Goal: Information Seeking & Learning: Understand process/instructions

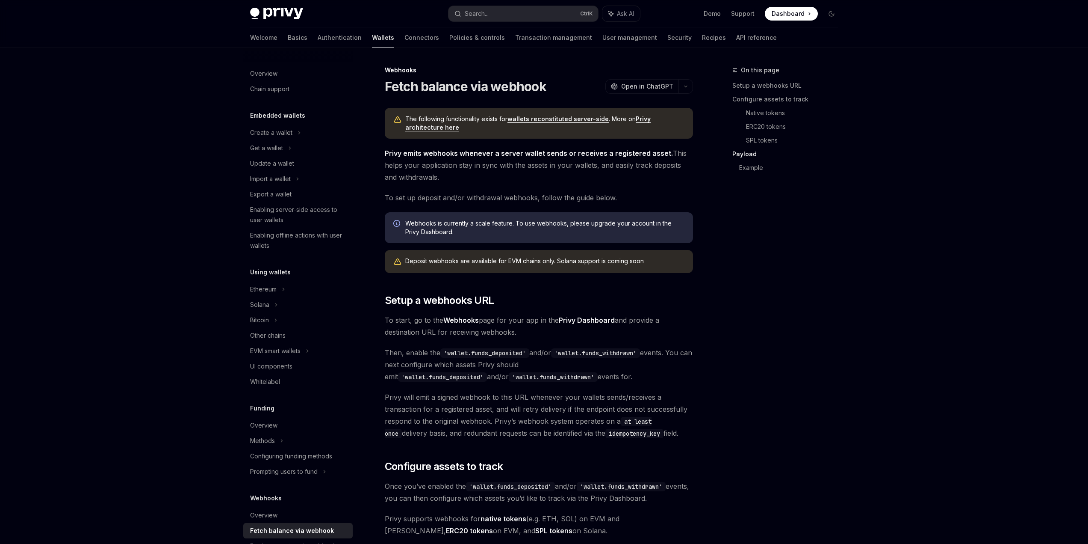
scroll to position [1326, 0]
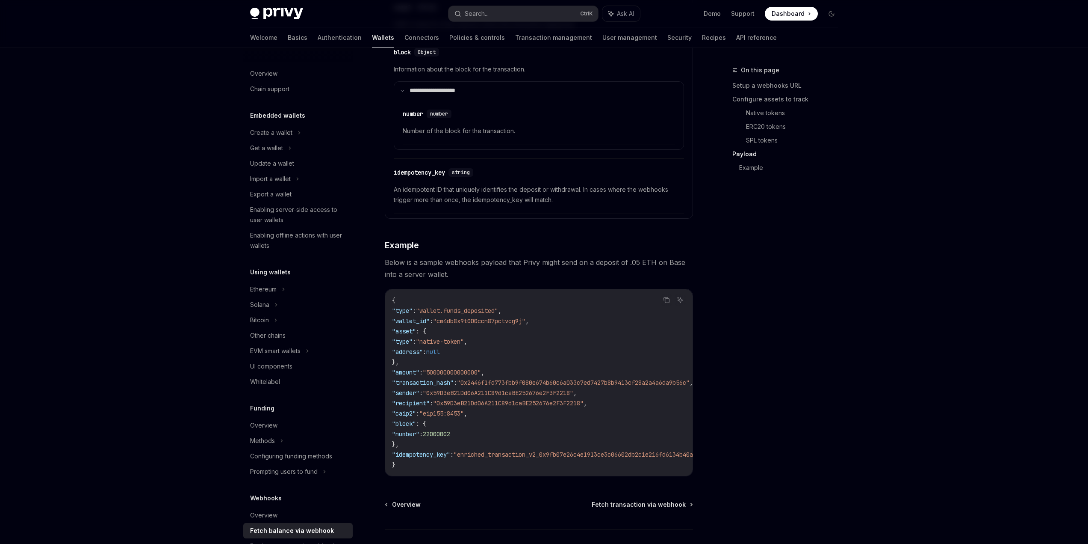
click at [290, 14] on img at bounding box center [276, 14] width 53 height 12
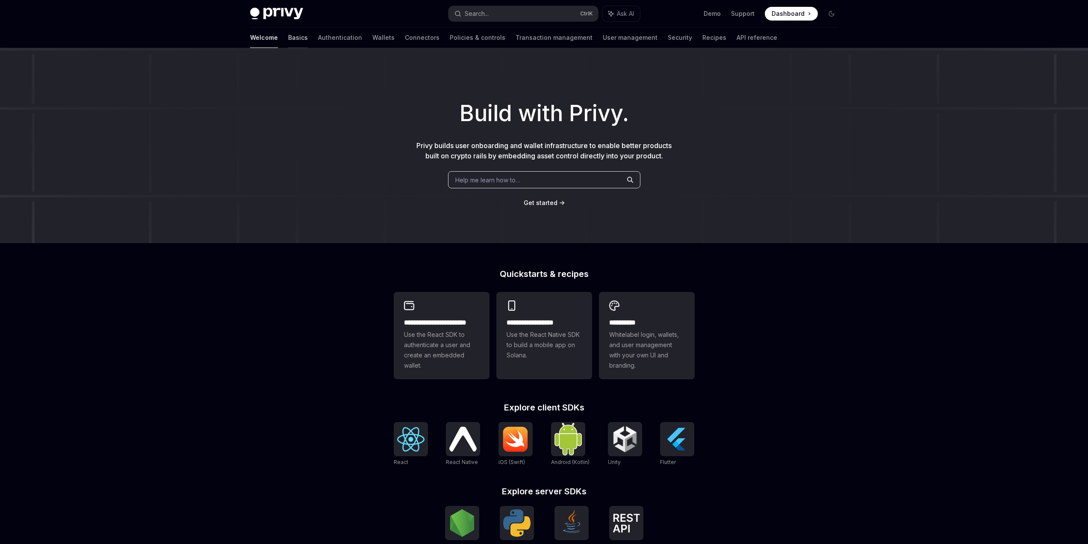
click at [288, 40] on link "Basics" at bounding box center [298, 37] width 20 height 21
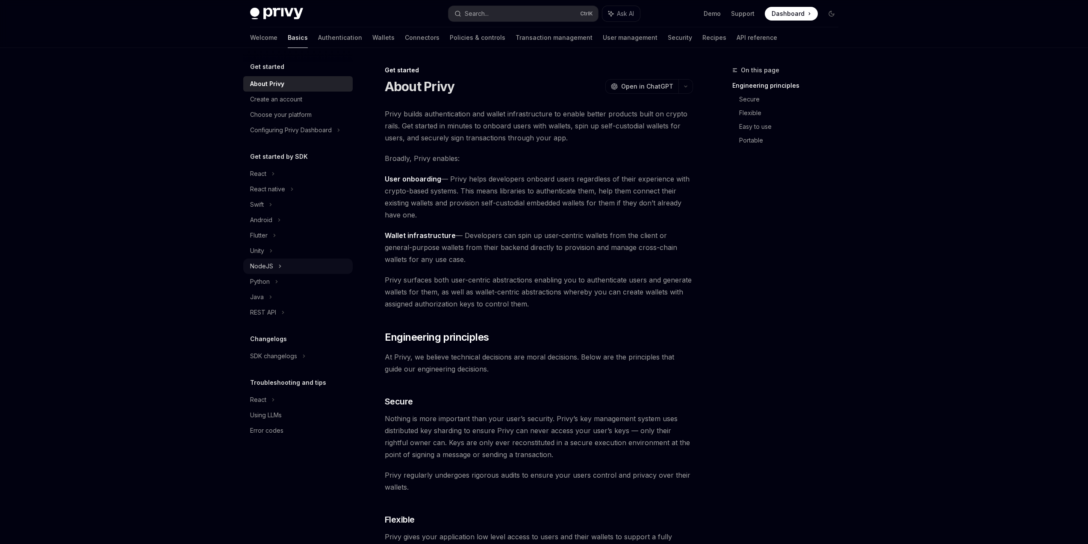
click at [279, 264] on icon at bounding box center [279, 266] width 3 height 10
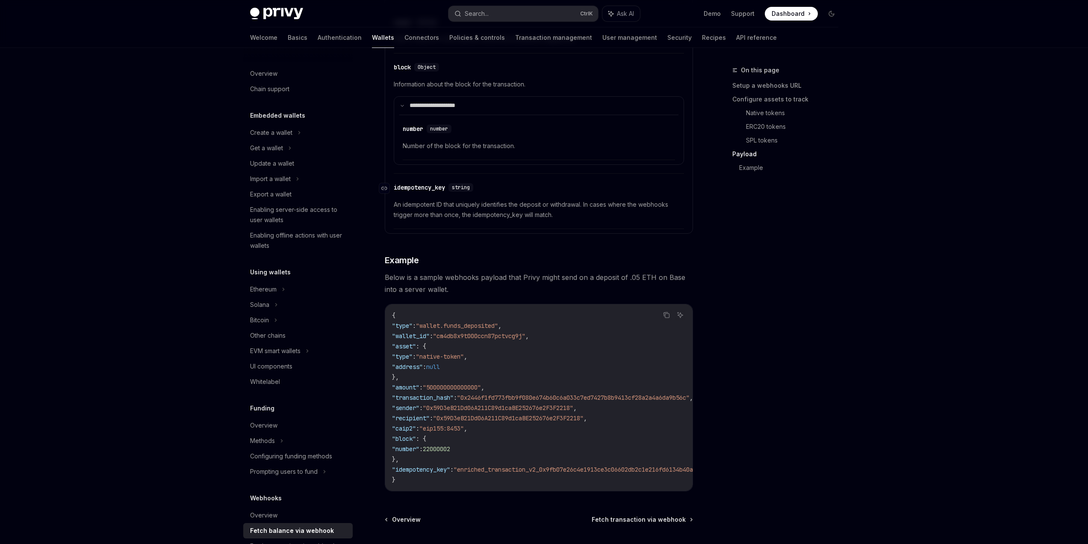
scroll to position [1326, 0]
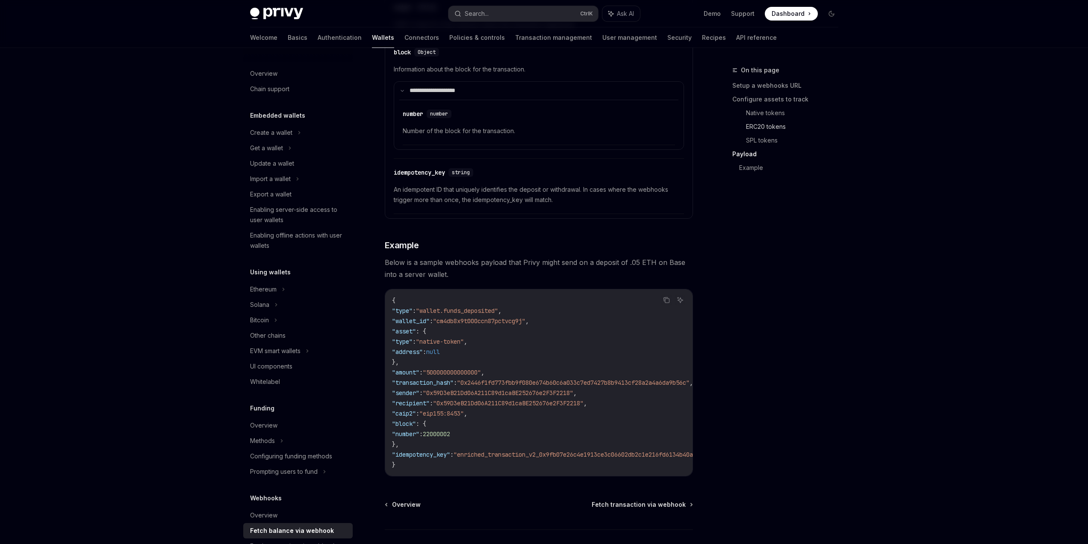
click at [769, 128] on link "ERC20 tokens" at bounding box center [795, 127] width 99 height 14
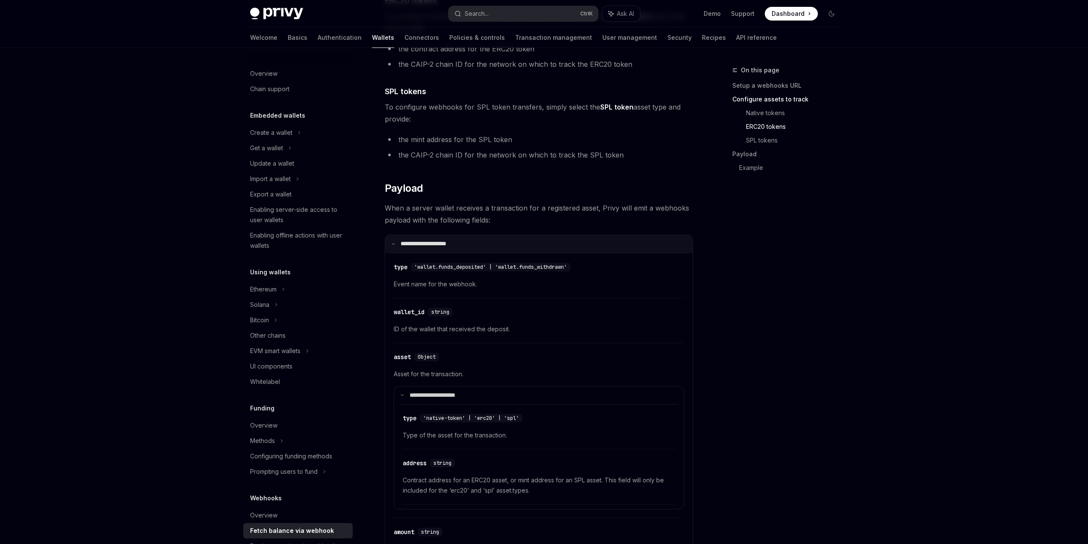
scroll to position [627, 0]
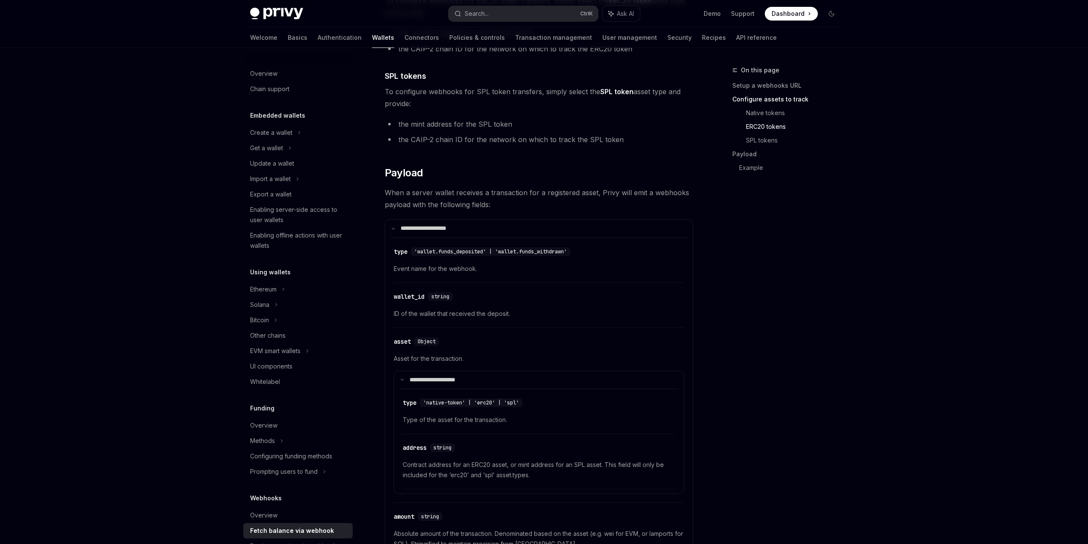
click at [422, 360] on span "Asset for the transaction." at bounding box center [539, 358] width 290 height 10
click at [420, 360] on span "Asset for the transaction." at bounding box center [539, 358] width 290 height 10
click at [716, 347] on div "On this page Setup a webhooks URL Configure assets to track Native tokens ERC20…" at bounding box center [780, 304] width 130 height 479
click at [562, 360] on span "Asset for the transaction." at bounding box center [539, 358] width 290 height 10
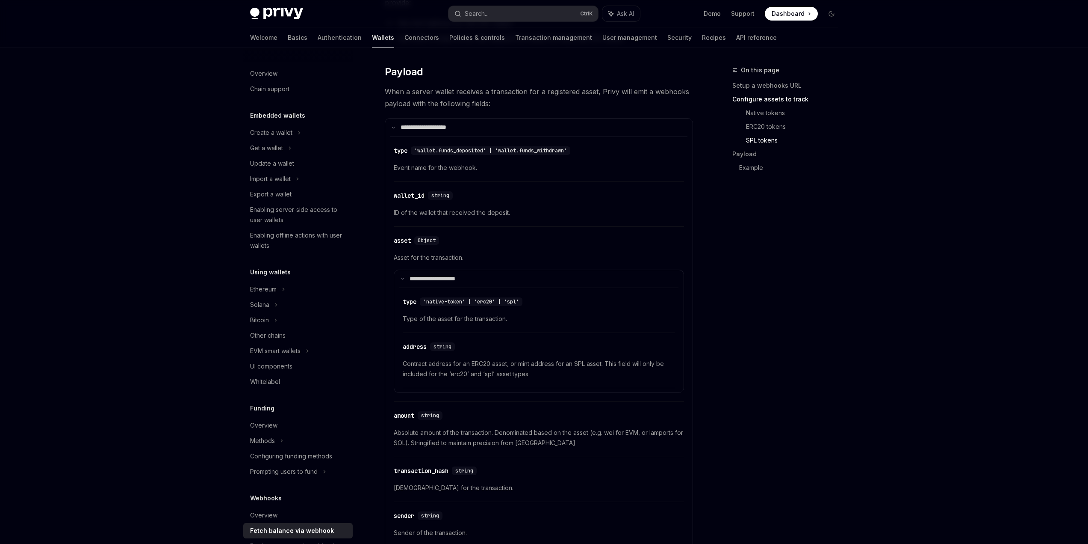
scroll to position [755, 0]
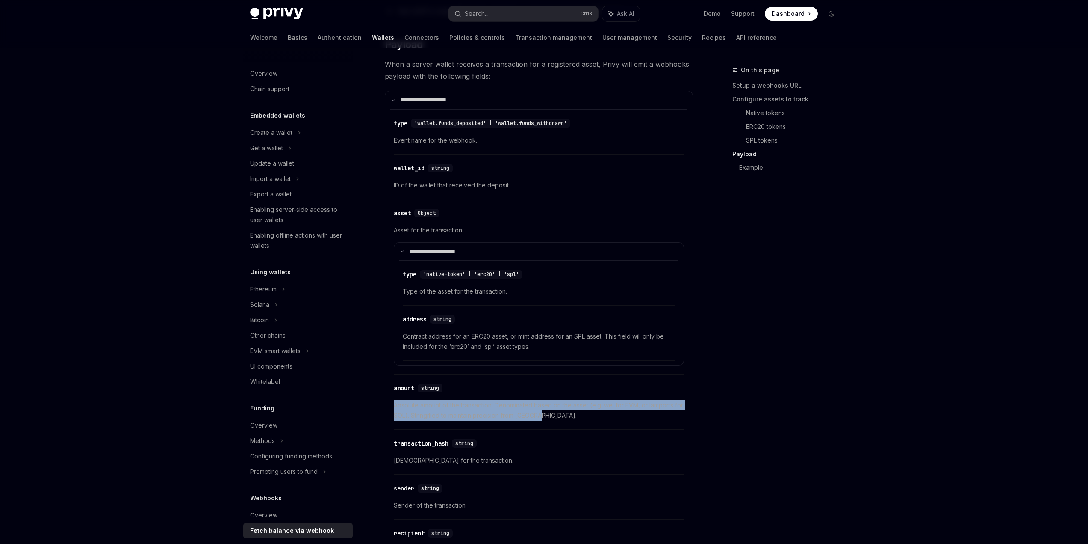
drag, startPoint x: 547, startPoint y: 418, endPoint x: 394, endPoint y: 405, distance: 153.2
click at [394, 405] on span "Absolute amount of the transaction. Denominated based on the asset (e.g. wei fo…" at bounding box center [539, 410] width 290 height 21
click at [550, 417] on span "Absolute amount of the transaction. Denominated based on the asset (e.g. wei fo…" at bounding box center [539, 410] width 290 height 21
drag, startPoint x: 553, startPoint y: 417, endPoint x: 393, endPoint y: 407, distance: 159.8
click at [394, 407] on span "Absolute amount of the transaction. Denominated based on the asset (e.g. wei fo…" at bounding box center [539, 410] width 290 height 21
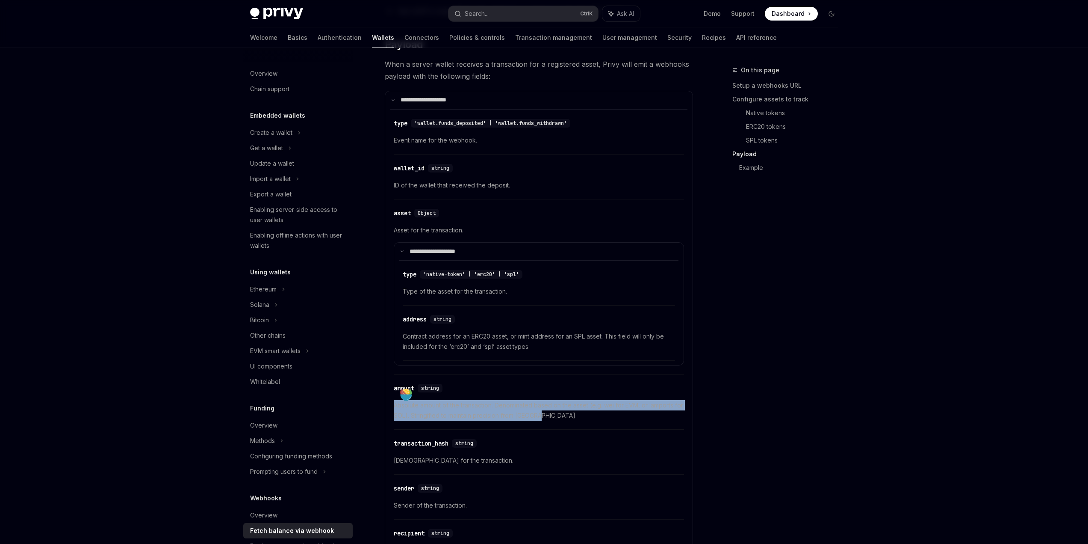
click at [559, 419] on span "Absolute amount of the transaction. Denominated based on the asset (e.g. wei fo…" at bounding box center [539, 410] width 290 height 21
drag, startPoint x: 559, startPoint y: 417, endPoint x: 395, endPoint y: 407, distance: 164.9
click at [395, 407] on span "Absolute amount of the transaction. Denominated based on the asset (e.g. wei fo…" at bounding box center [539, 410] width 290 height 21
click at [544, 416] on span "Absolute amount of the transaction. Denominated based on the asset (e.g. wei fo…" at bounding box center [539, 410] width 290 height 21
drag, startPoint x: 557, startPoint y: 417, endPoint x: 393, endPoint y: 407, distance: 164.1
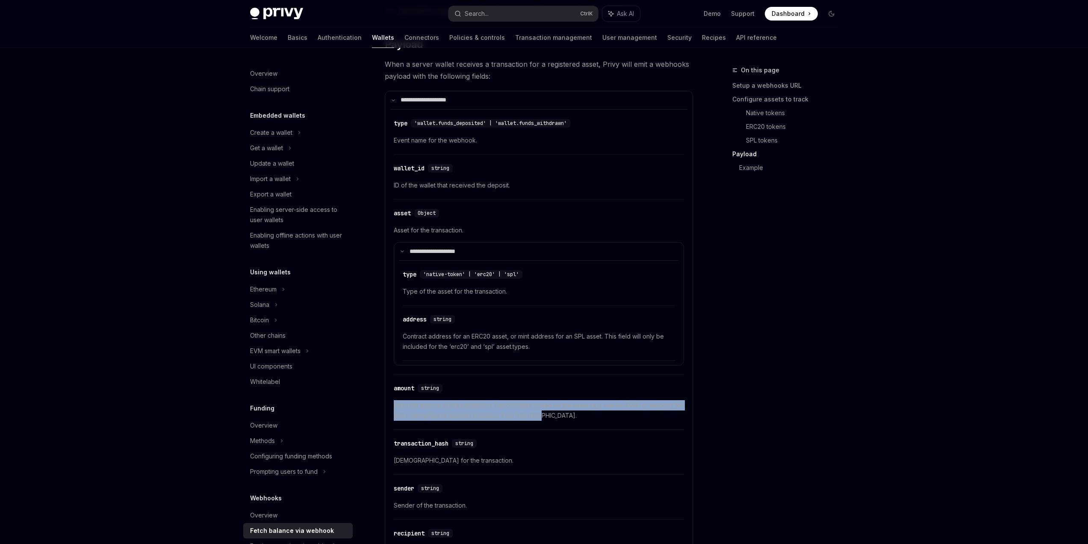
click at [394, 407] on span "Absolute amount of the transaction. Denominated based on the asset (e.g. wei fo…" at bounding box center [539, 410] width 290 height 21
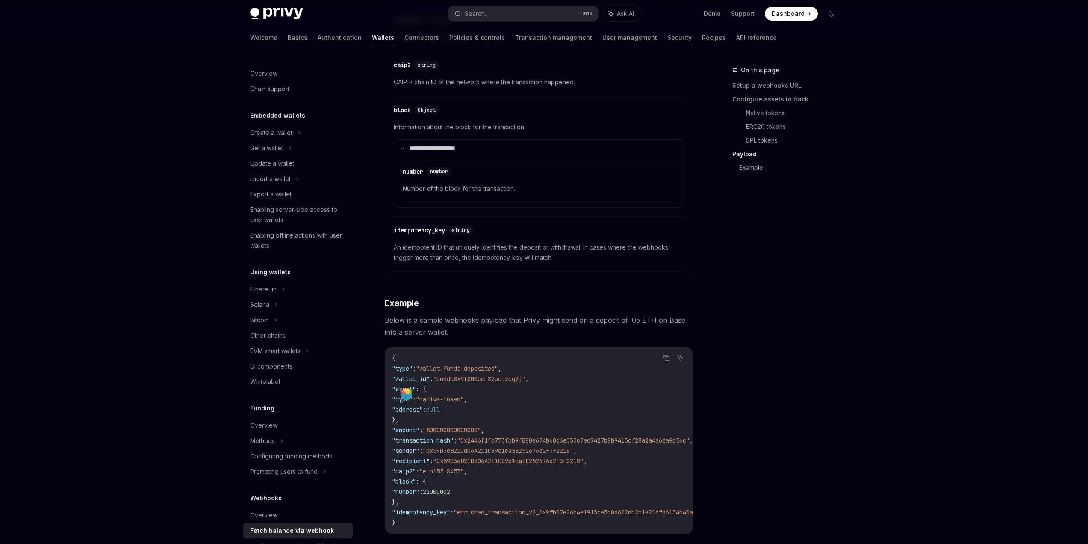
scroll to position [1268, 0]
click at [809, 382] on div "On this page Setup a webhooks URL Configure assets to track Native tokens ERC20…" at bounding box center [780, 304] width 130 height 479
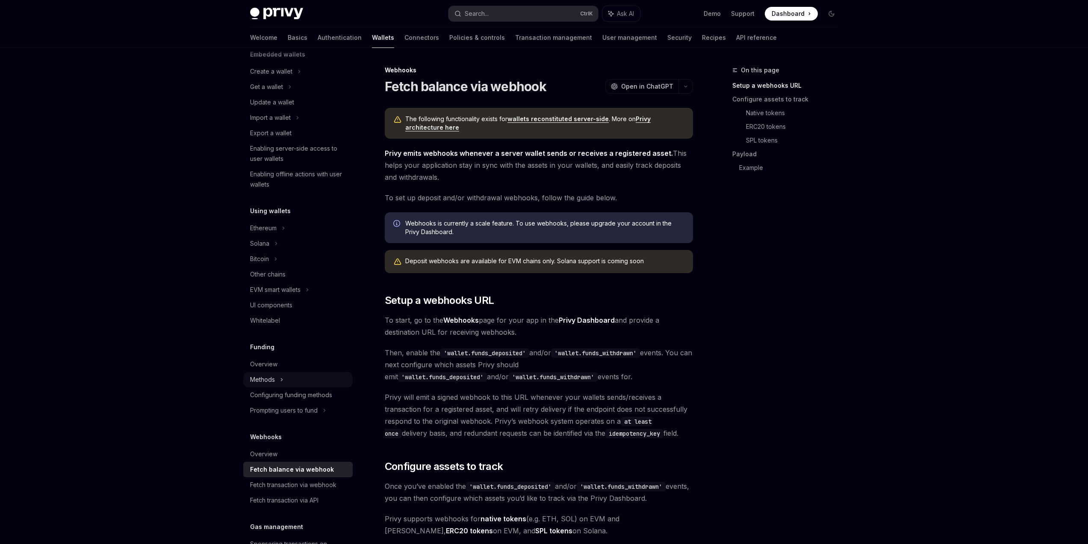
scroll to position [196, 0]
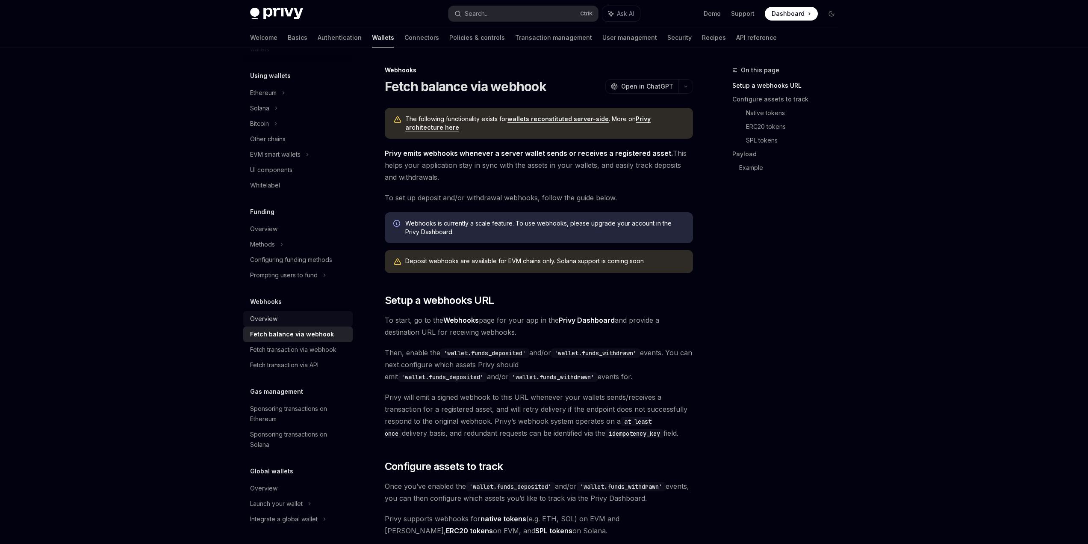
click at [288, 321] on div "Overview" at bounding box center [299, 318] width 98 height 10
type textarea "*"
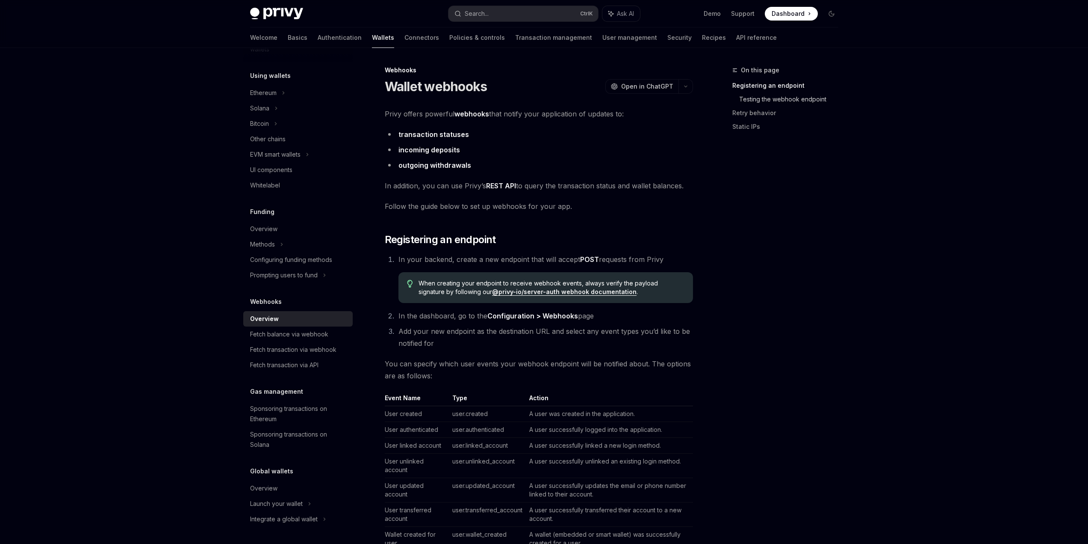
click at [776, 101] on link "Testing the webhook endpoint" at bounding box center [792, 99] width 106 height 14
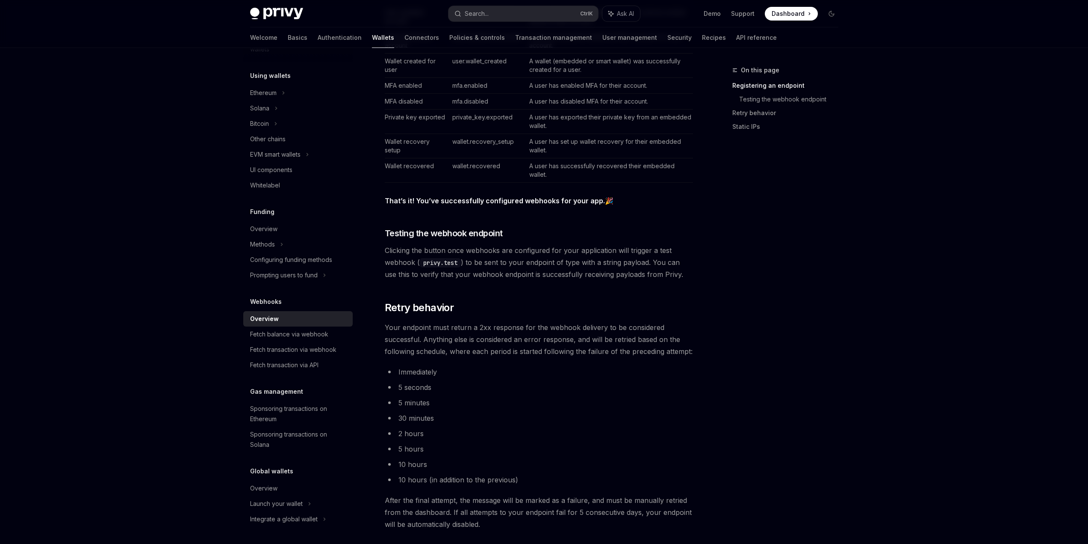
scroll to position [513, 0]
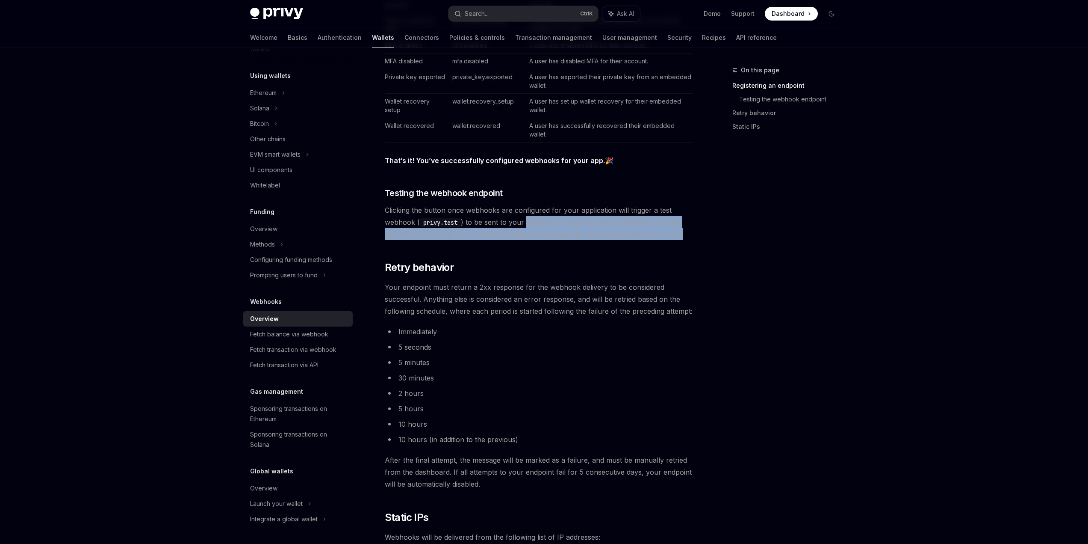
drag, startPoint x: 526, startPoint y: 223, endPoint x: 674, endPoint y: 236, distance: 148.1
click at [674, 236] on span "Clicking the button once webhooks are configured for your application will trig…" at bounding box center [539, 222] width 308 height 36
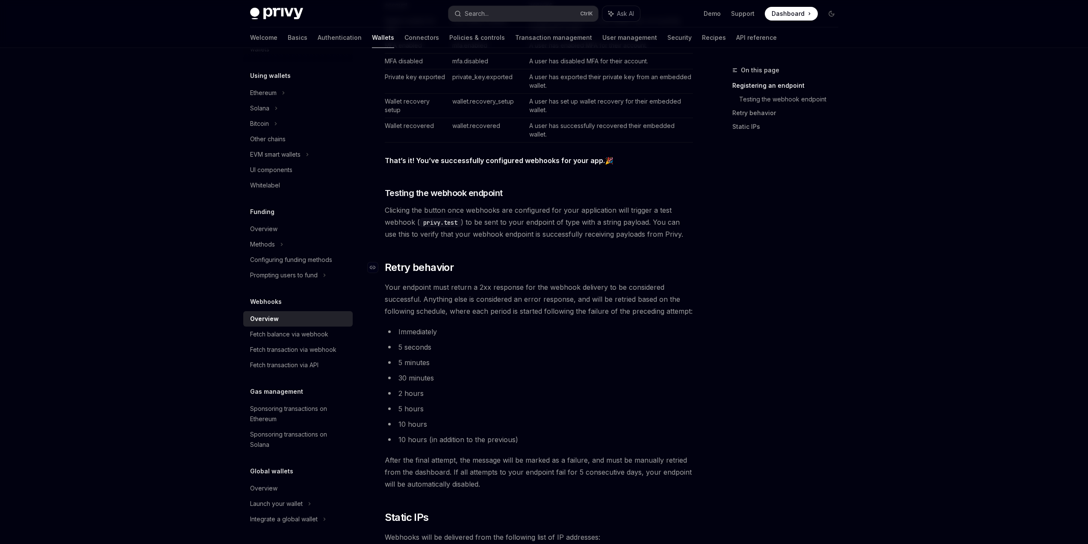
click at [647, 260] on h2 "​ Retry behavior" at bounding box center [539, 267] width 308 height 14
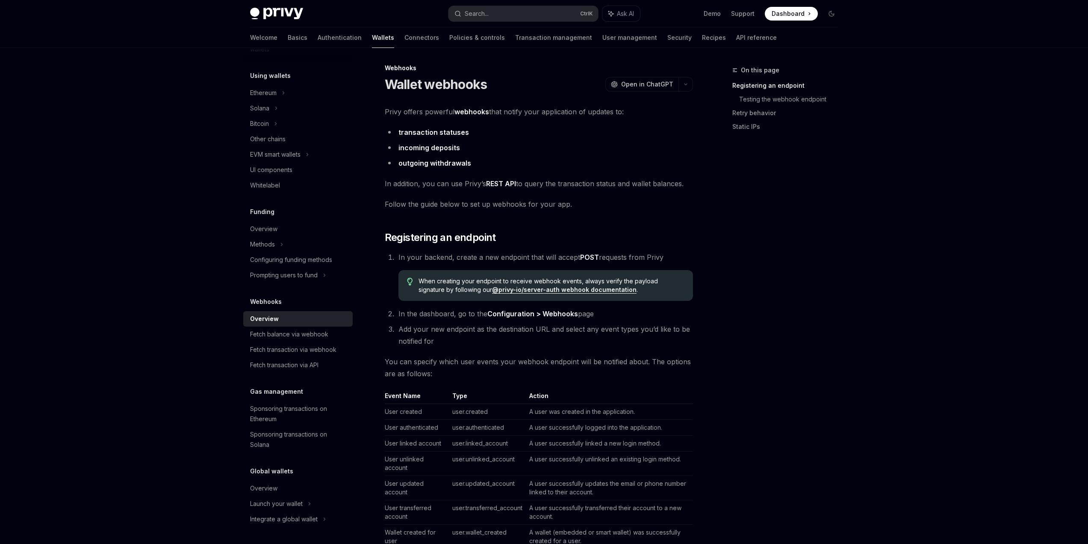
scroll to position [0, 0]
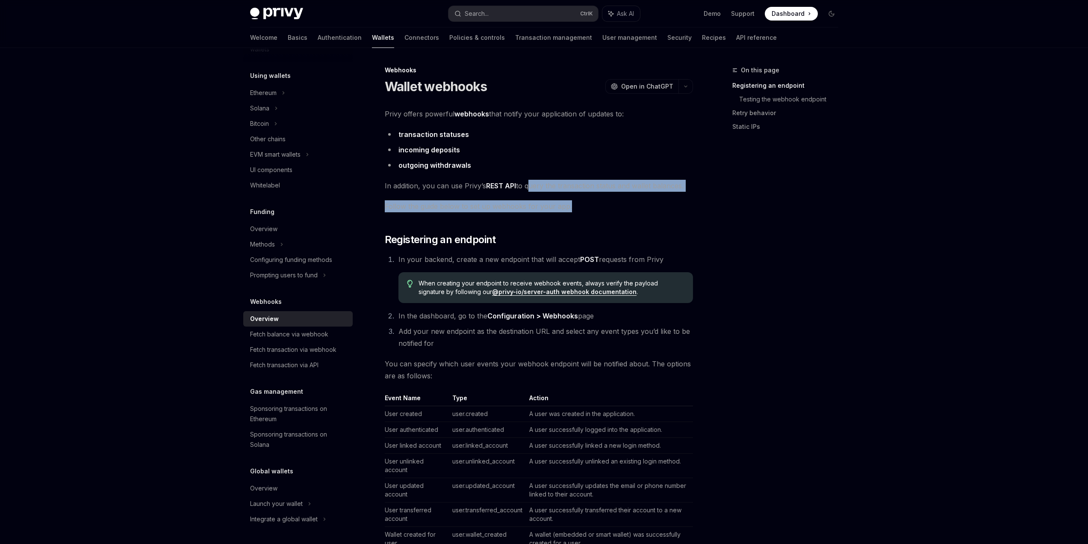
drag, startPoint x: 528, startPoint y: 185, endPoint x: 607, endPoint y: 199, distance: 80.4
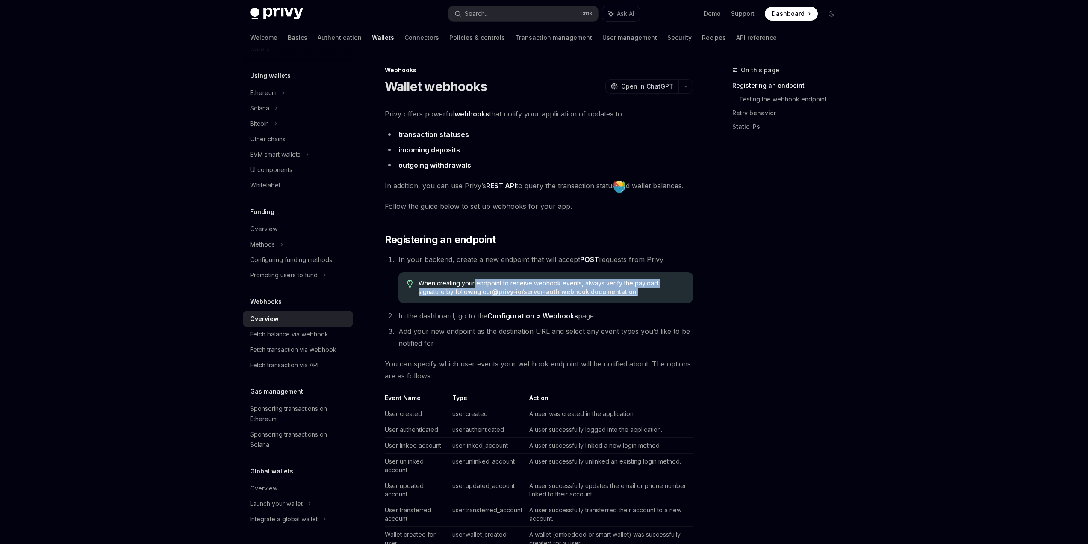
drag, startPoint x: 474, startPoint y: 282, endPoint x: 615, endPoint y: 287, distance: 140.8
click at [615, 287] on span "When creating your endpoint to receive webhook events, always verify the payloa…" at bounding box center [552, 287] width 266 height 17
click at [617, 292] on span "When creating your endpoint to receive webhook events, always verify the payloa…" at bounding box center [552, 287] width 266 height 17
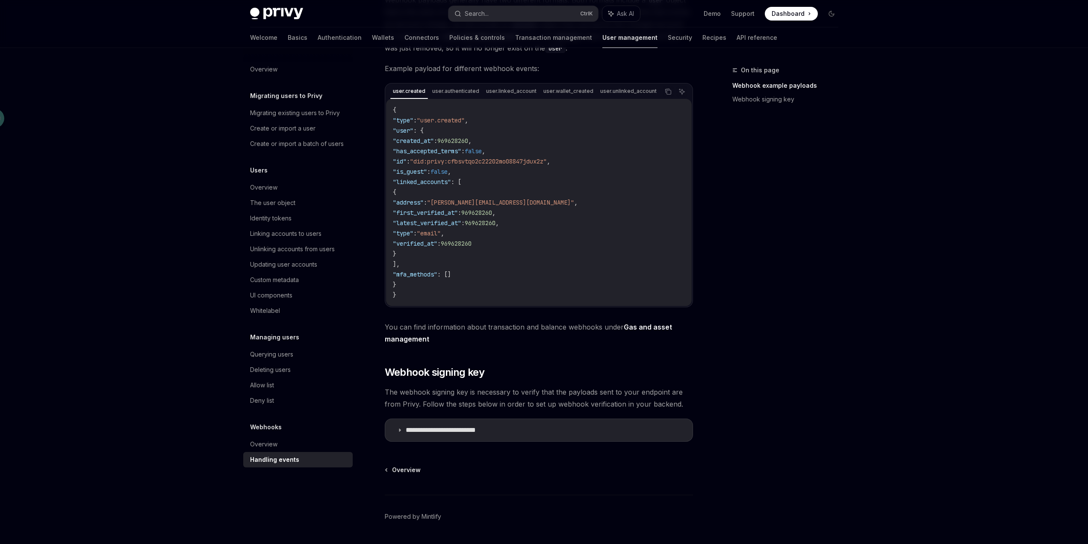
scroll to position [207, 0]
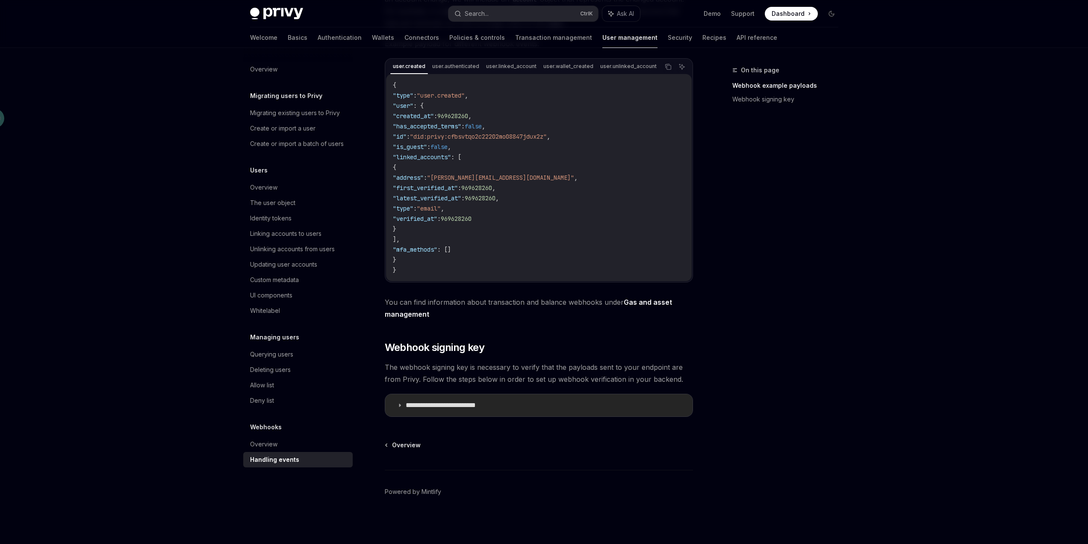
click at [406, 403] on p "**********" at bounding box center [453, 405] width 95 height 9
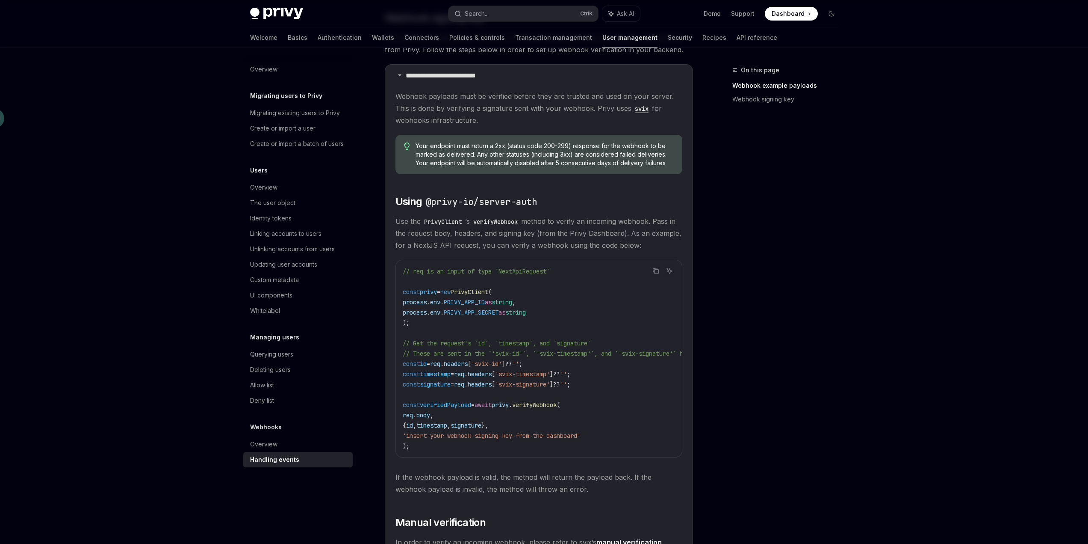
scroll to position [562, 0]
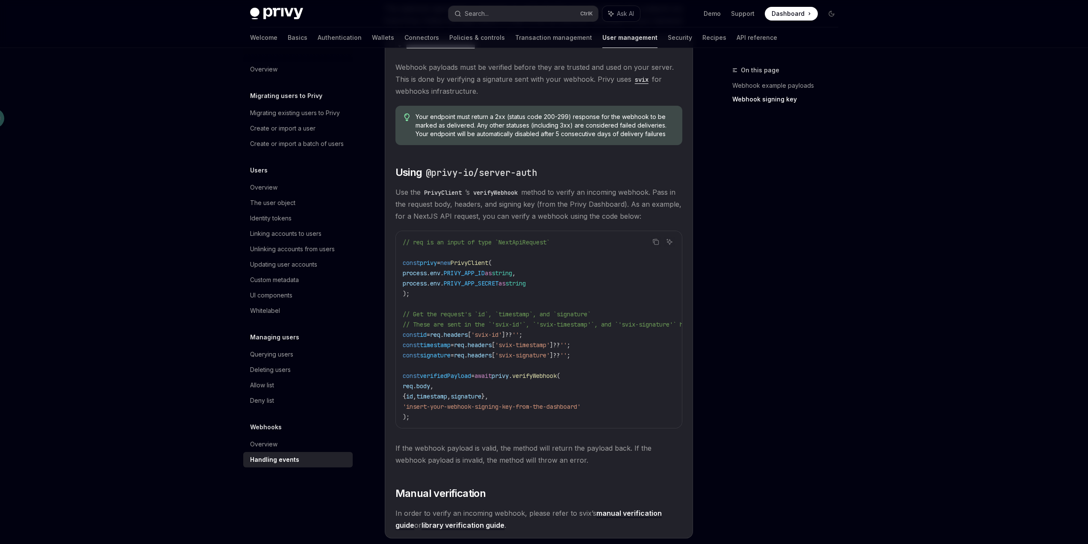
click at [458, 379] on span "verifiedPayload" at bounding box center [445, 376] width 51 height 8
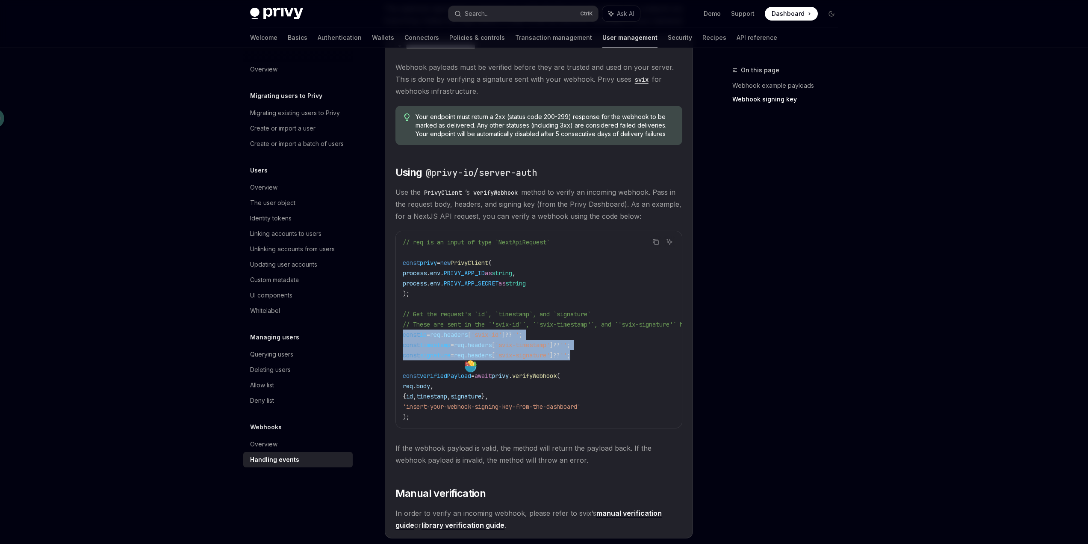
drag, startPoint x: 598, startPoint y: 360, endPoint x: 391, endPoint y: 337, distance: 208.7
click at [391, 337] on details "**********" at bounding box center [539, 286] width 308 height 503
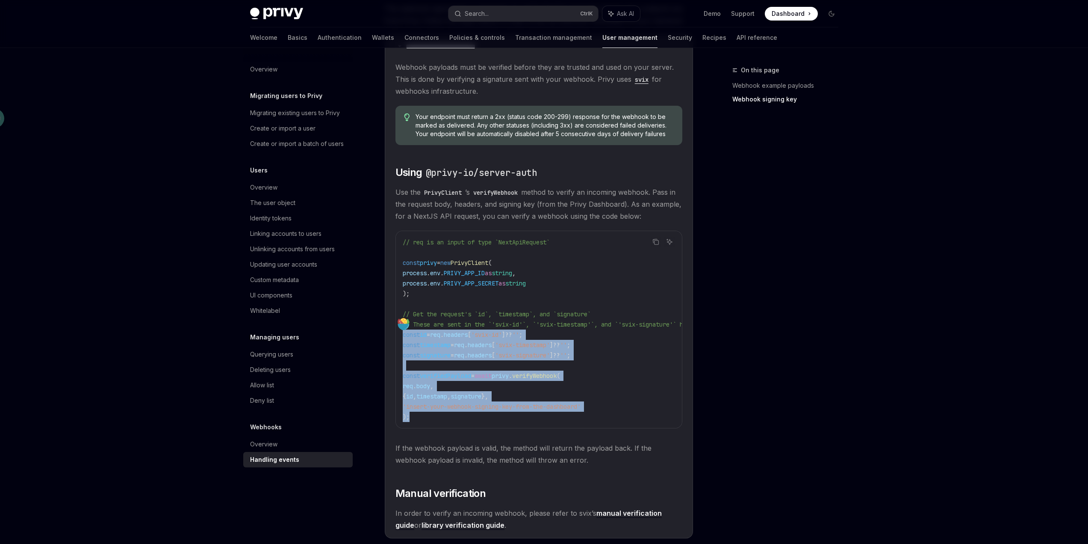
drag, startPoint x: 417, startPoint y: 421, endPoint x: 400, endPoint y: 338, distance: 85.2
click at [400, 338] on div "// req is an input of type `NextApiRequest` const privy = new PrivyClient ( pro…" at bounding box center [539, 329] width 286 height 197
copy code "const id = req . headers [ 'svix-id' ] ?? '' ; const timestamp = req . headers …"
click at [616, 352] on code "// req is an input of type `NextApiRequest` const privy = new PrivyClient ( pro…" at bounding box center [586, 329] width 366 height 185
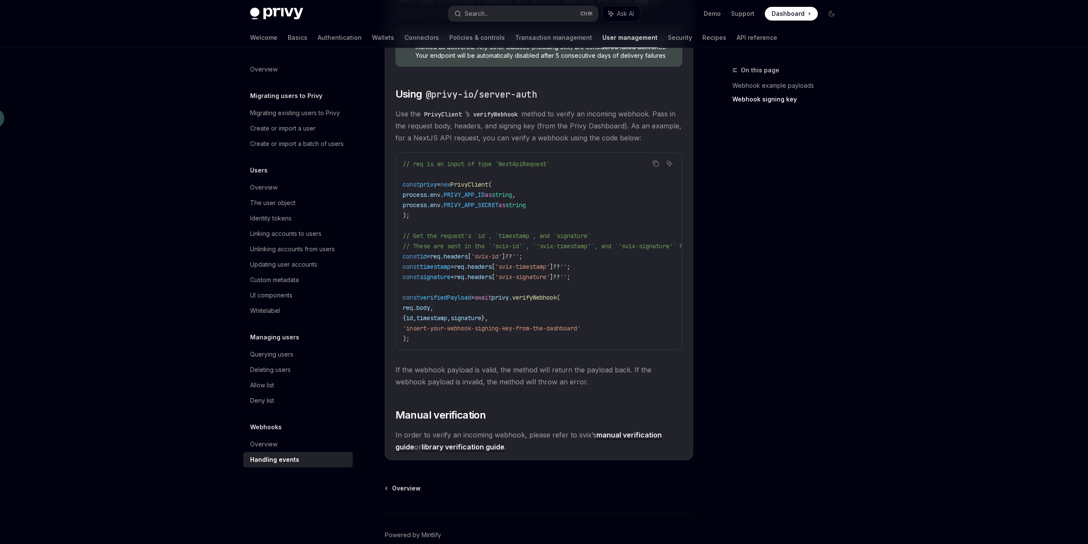
scroll to position [690, 0]
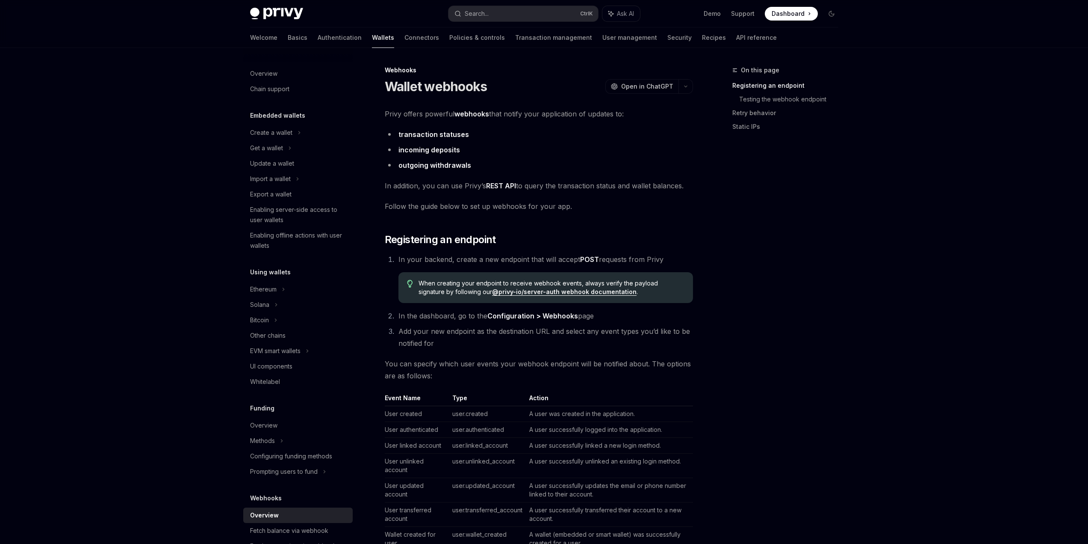
scroll to position [196, 0]
